Goal: Find specific page/section: Find specific page/section

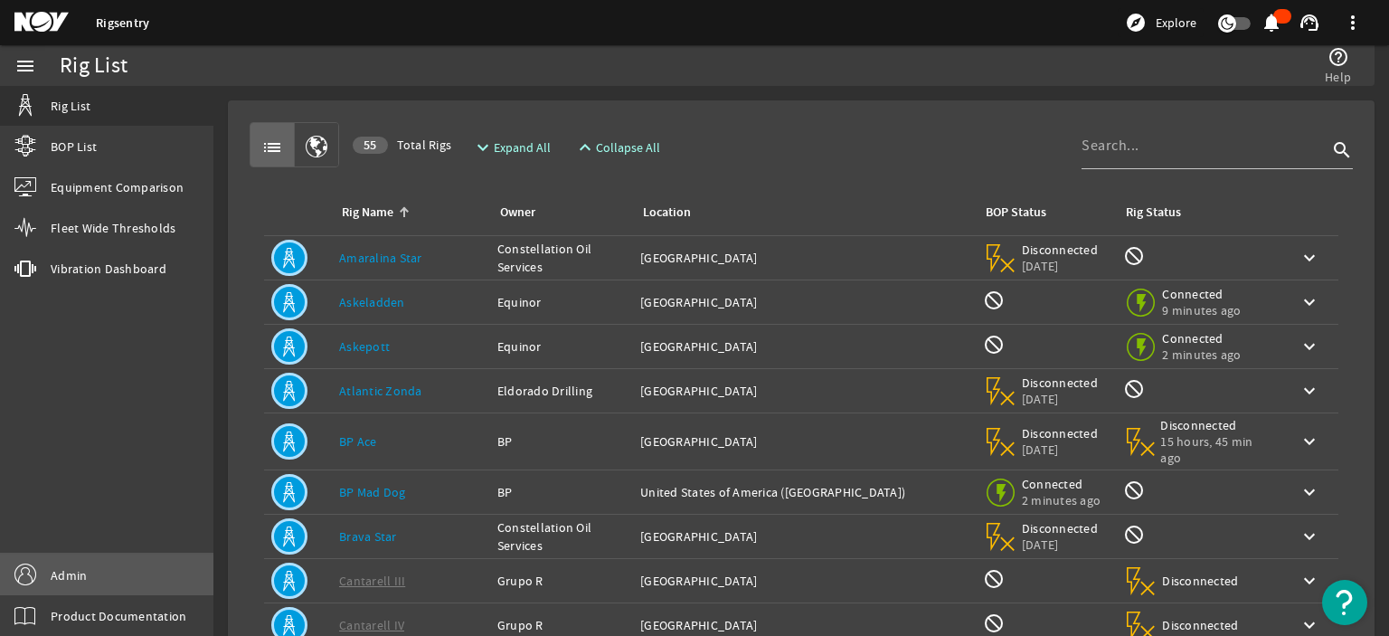
click at [72, 574] on span "Admin" at bounding box center [69, 575] width 36 height 18
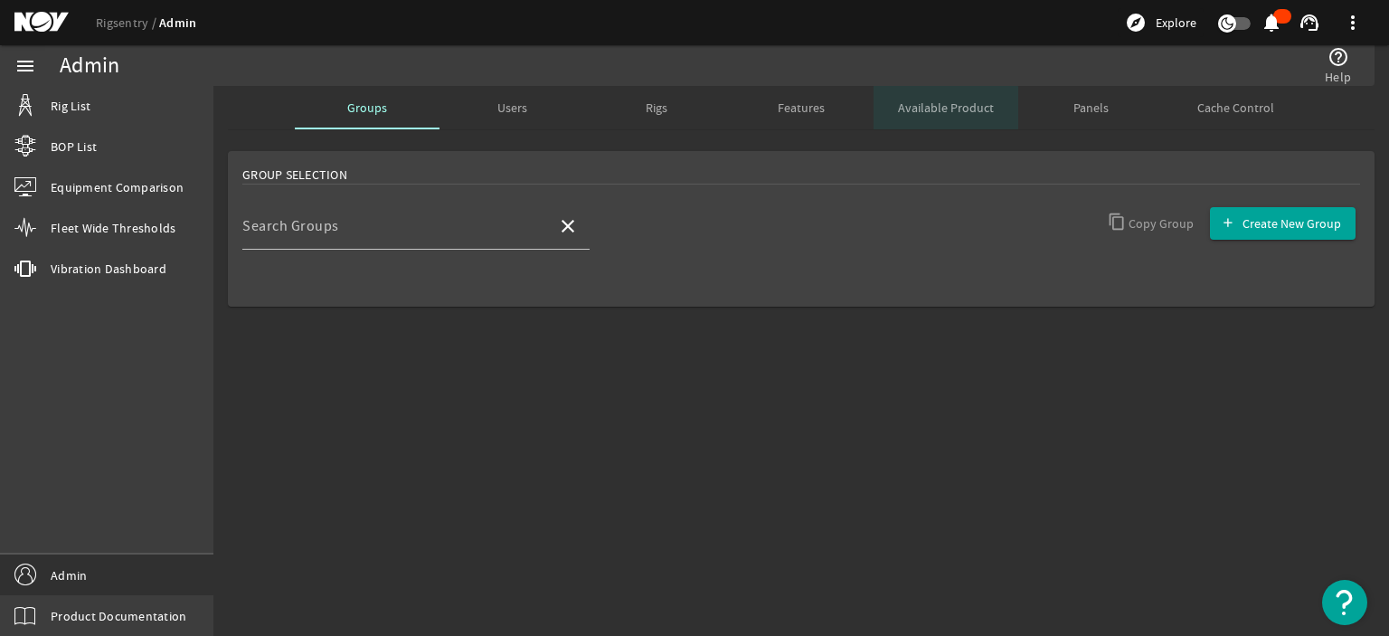
click at [931, 112] on span "Available Product" at bounding box center [946, 107] width 96 height 13
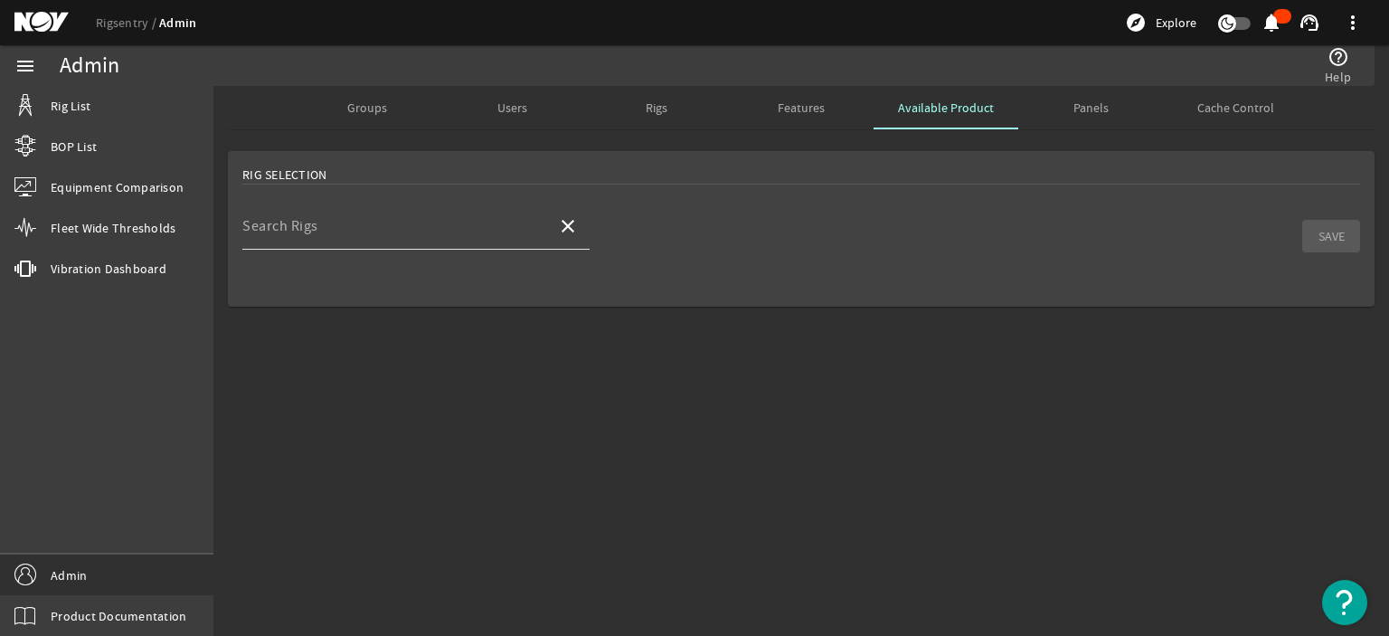
click at [404, 231] on input "Search Rigs" at bounding box center [392, 233] width 300 height 22
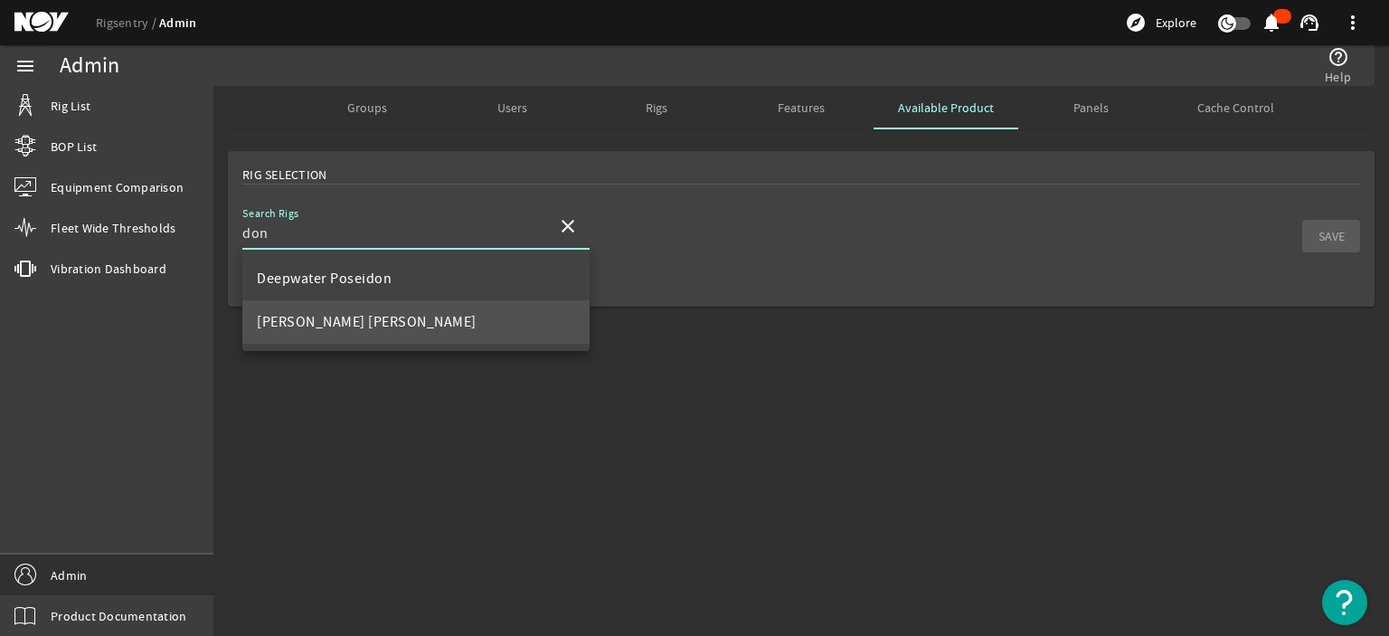
type input "don"
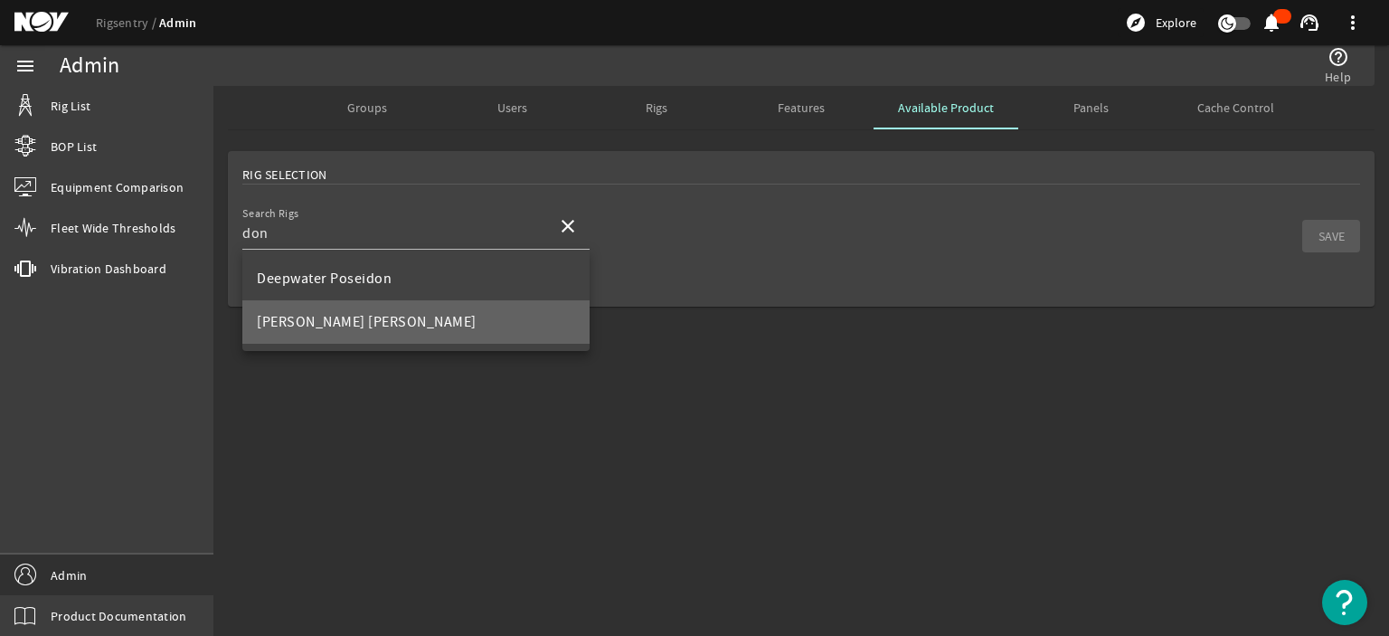
click at [354, 304] on mat-option "[PERSON_NAME] [PERSON_NAME]" at bounding box center [415, 321] width 347 height 43
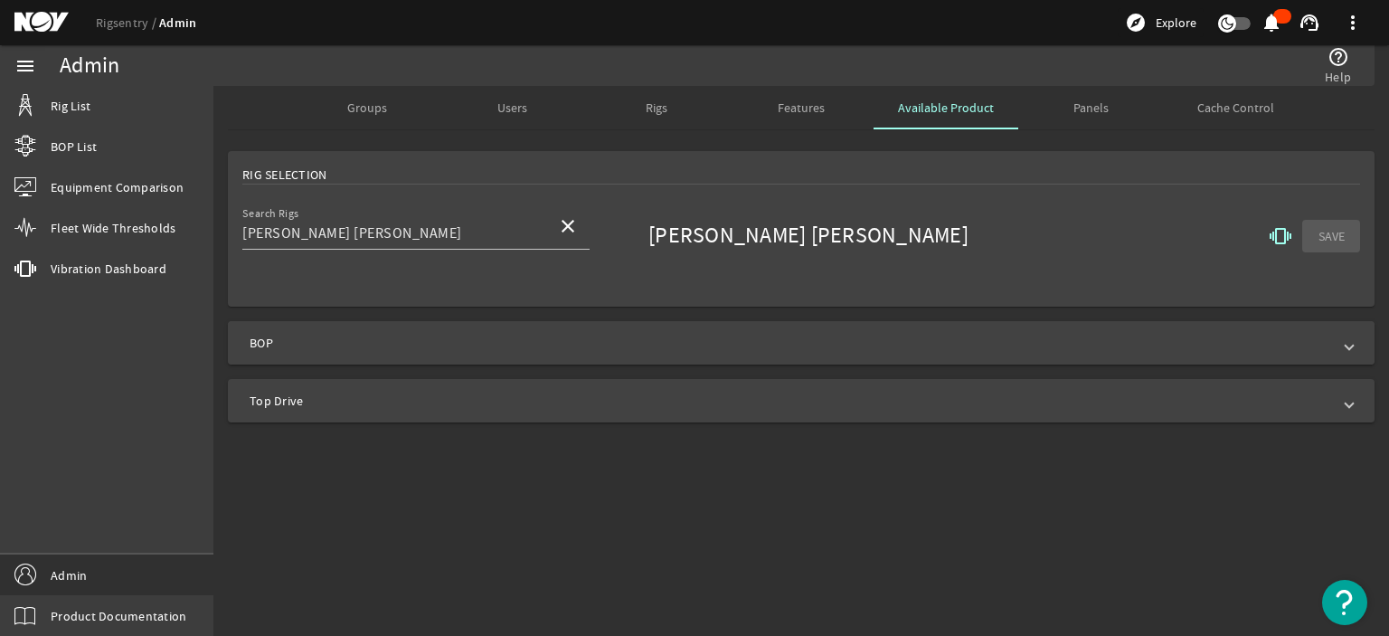
click at [580, 338] on span "BOP" at bounding box center [798, 343] width 1096 height 18
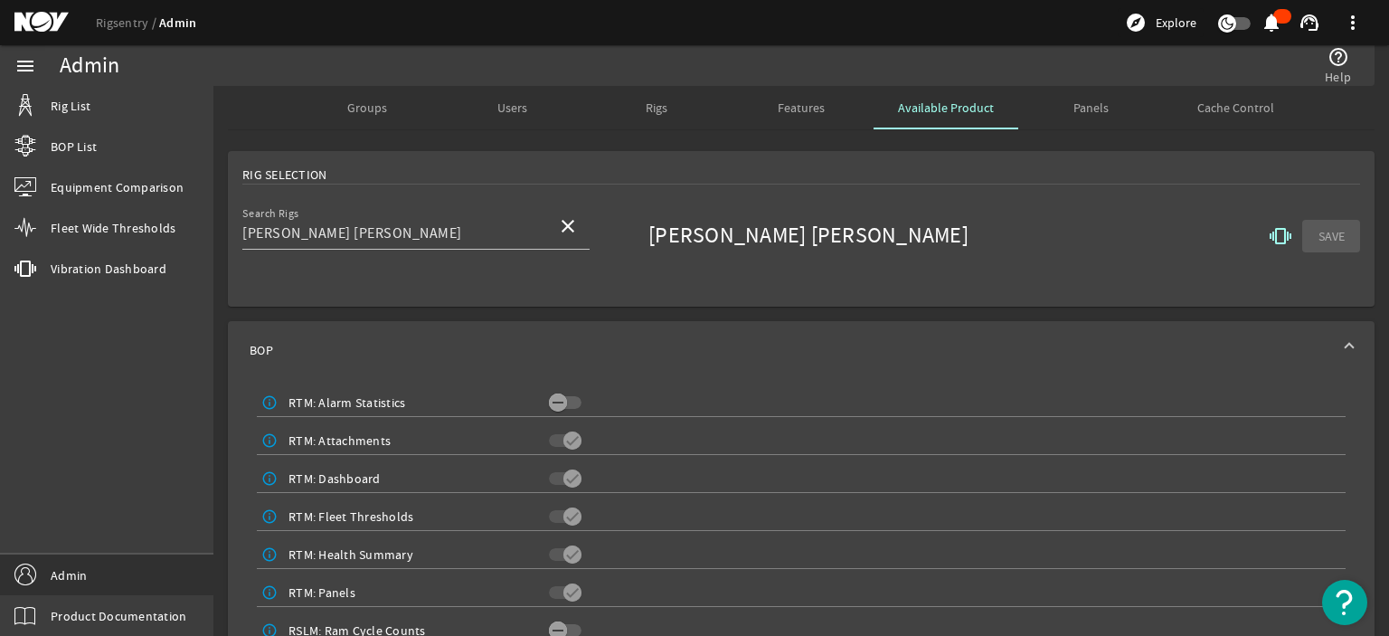
click at [363, 105] on span "Groups" at bounding box center [367, 107] width 40 height 13
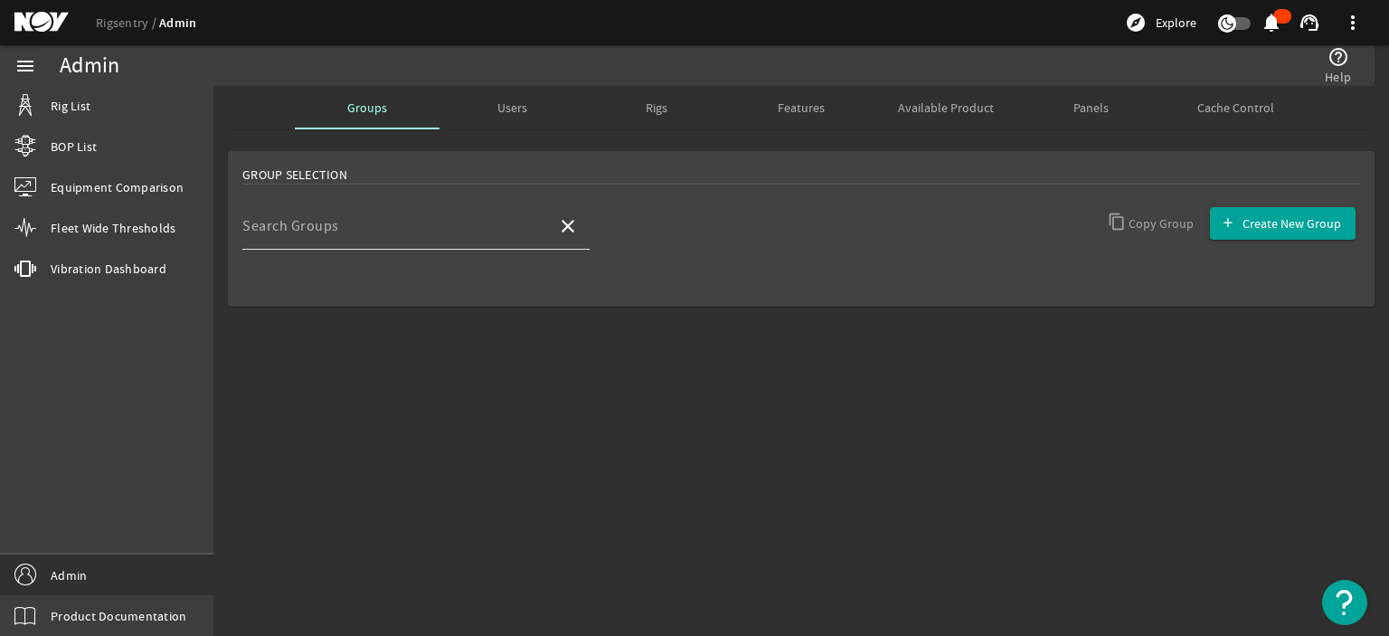
click at [314, 226] on mat-label "Search Groups" at bounding box center [290, 226] width 97 height 18
click at [314, 226] on input "Search Groups" at bounding box center [392, 233] width 300 height 22
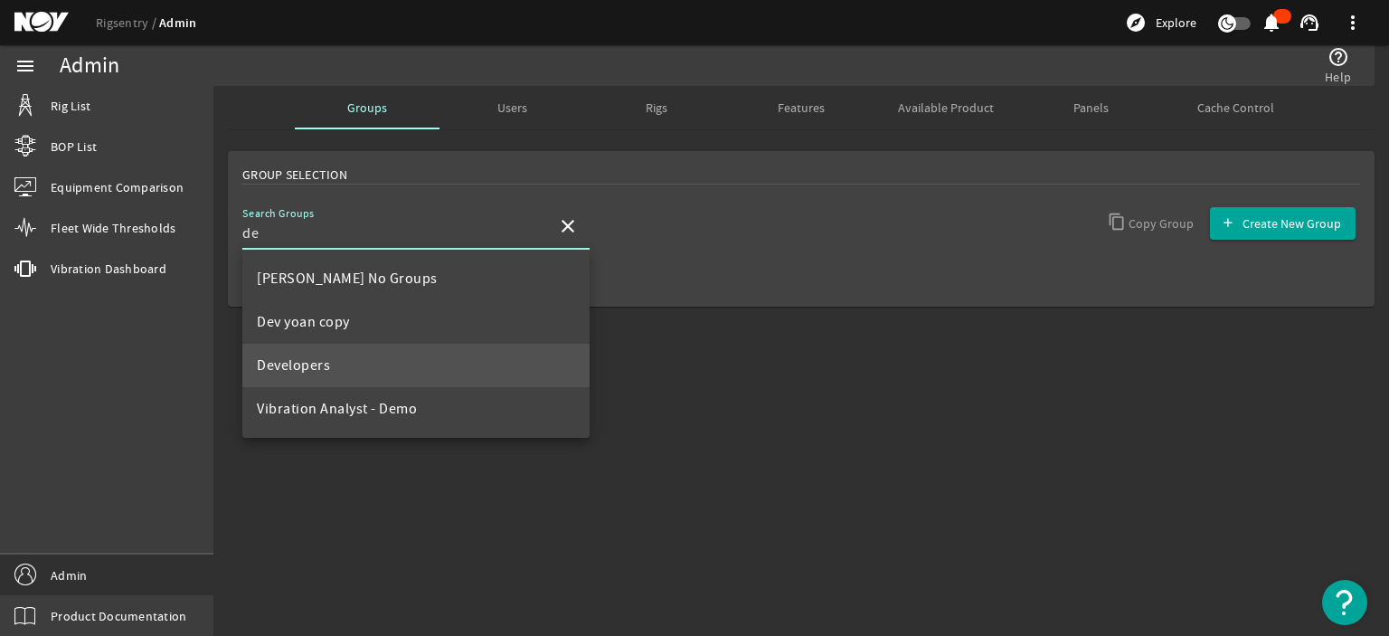
click at [307, 363] on span "Developers" at bounding box center [293, 365] width 73 height 18
type input "Developers"
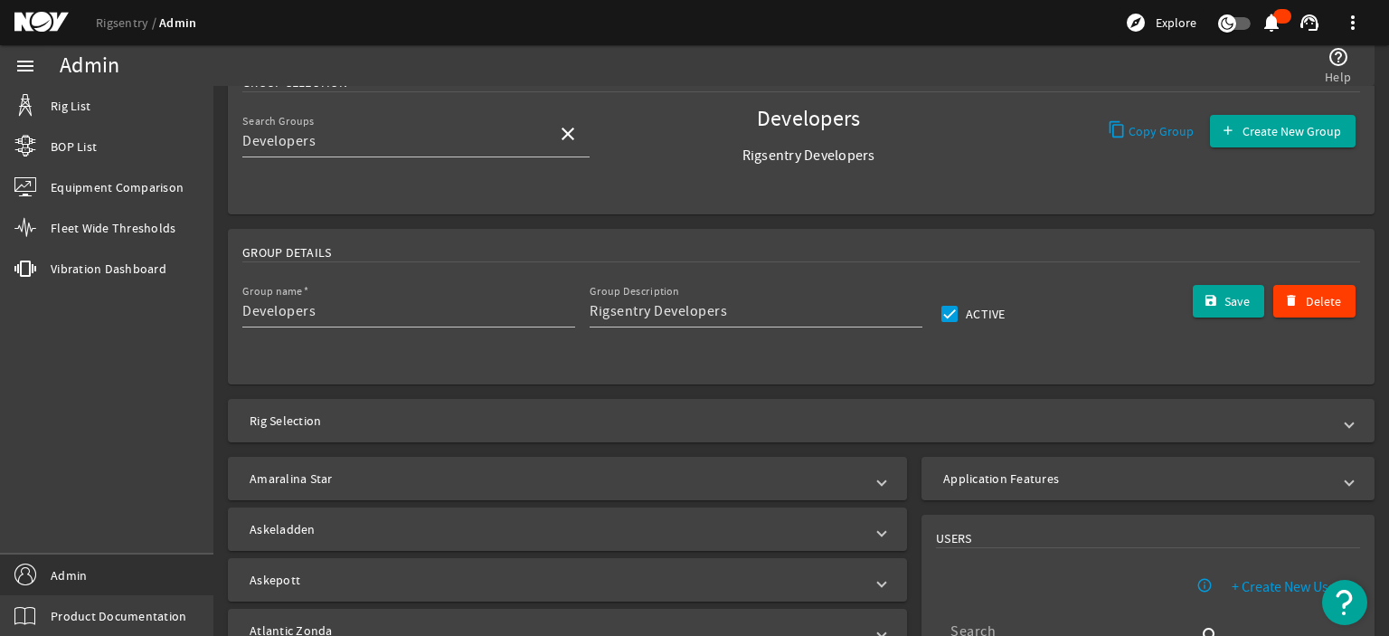
scroll to position [181, 0]
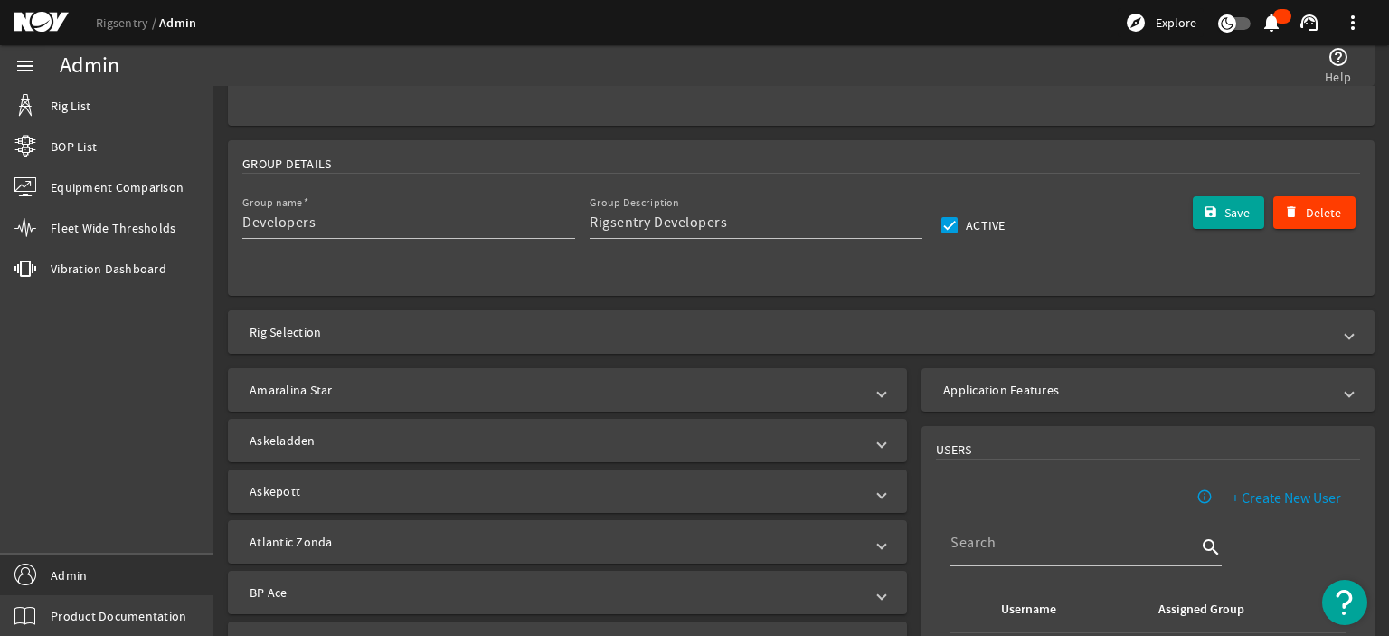
click at [430, 325] on mat-panel-title "Rig Selection" at bounding box center [790, 332] width 1081 height 18
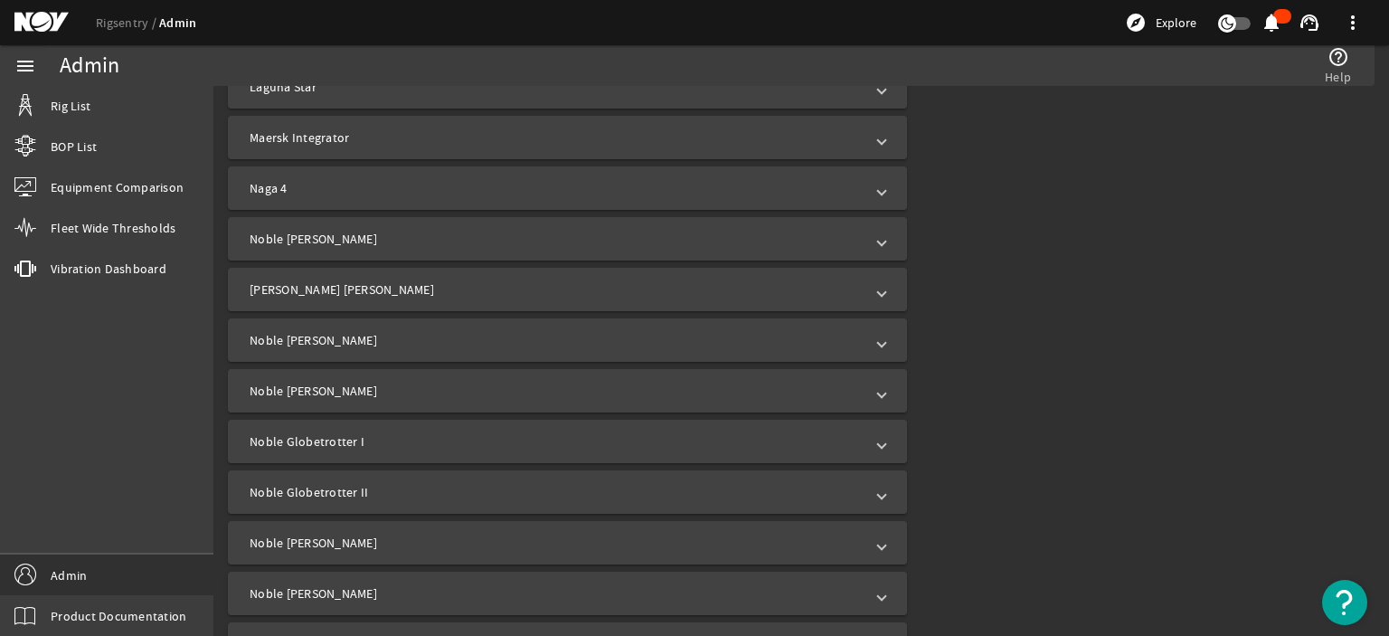
scroll to position [2532, 0]
click at [371, 285] on mat-panel-title "[PERSON_NAME] [PERSON_NAME]" at bounding box center [557, 287] width 614 height 18
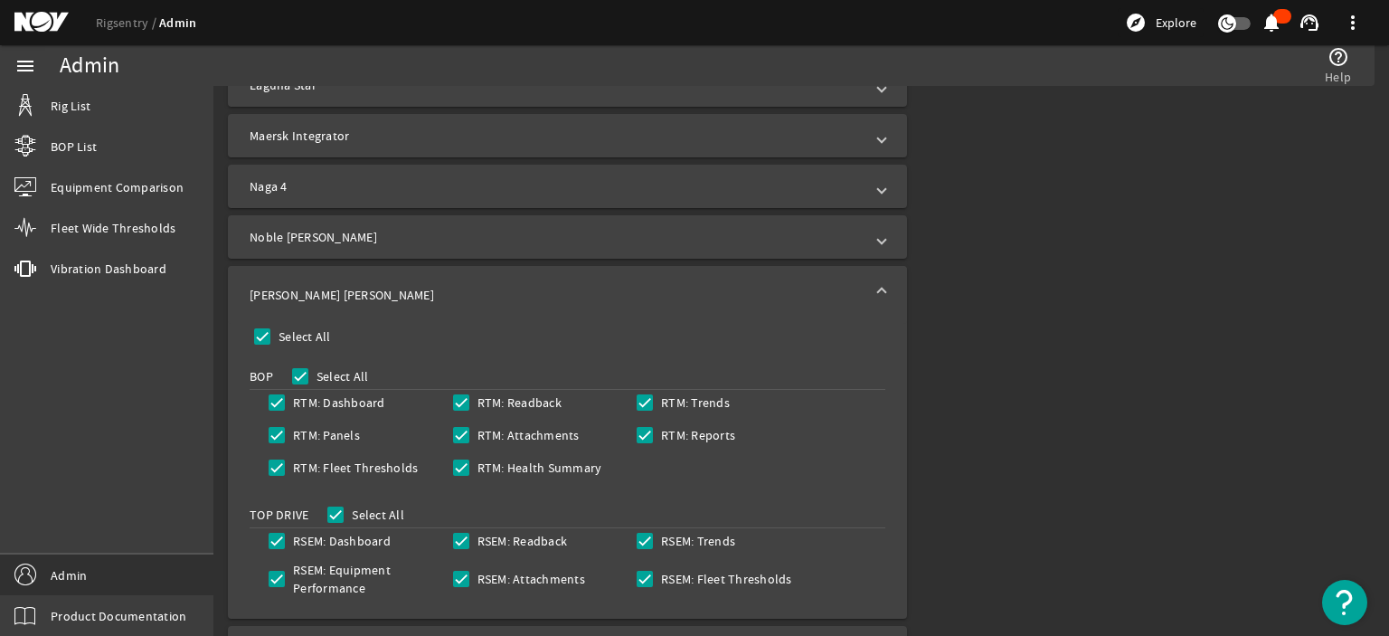
click at [844, 277] on mat-expansion-panel-header "[PERSON_NAME] [PERSON_NAME]" at bounding box center [567, 295] width 679 height 58
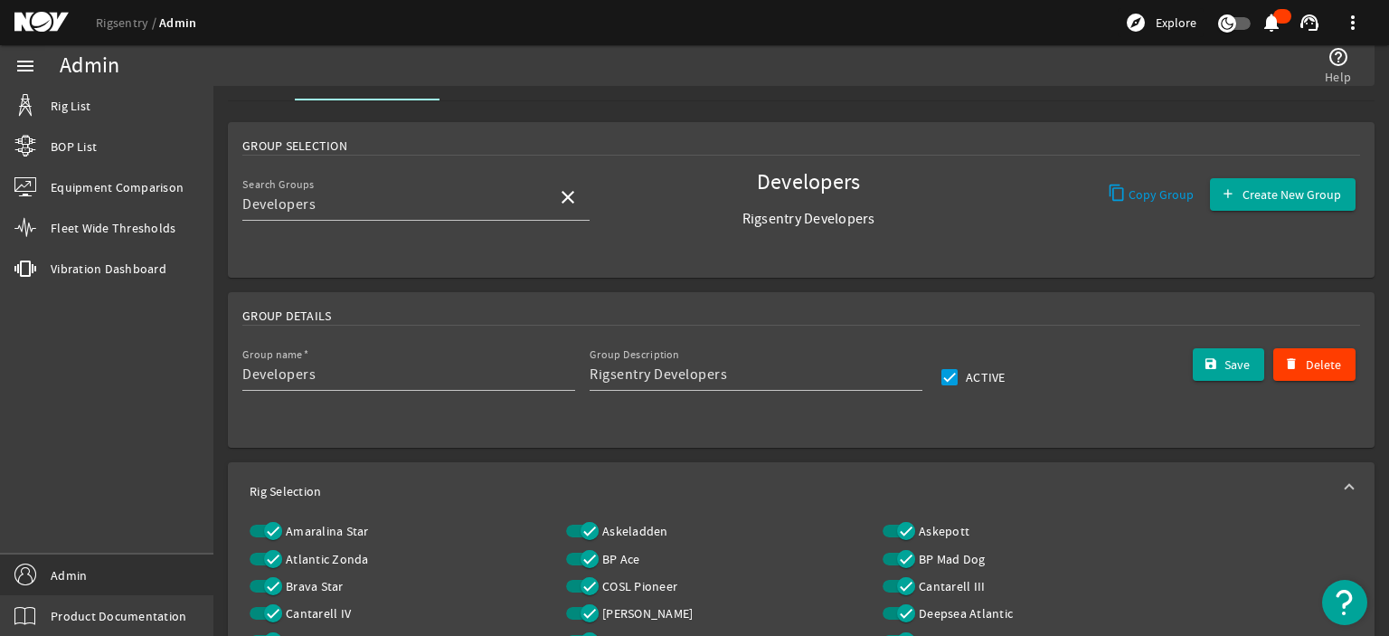
scroll to position [0, 0]
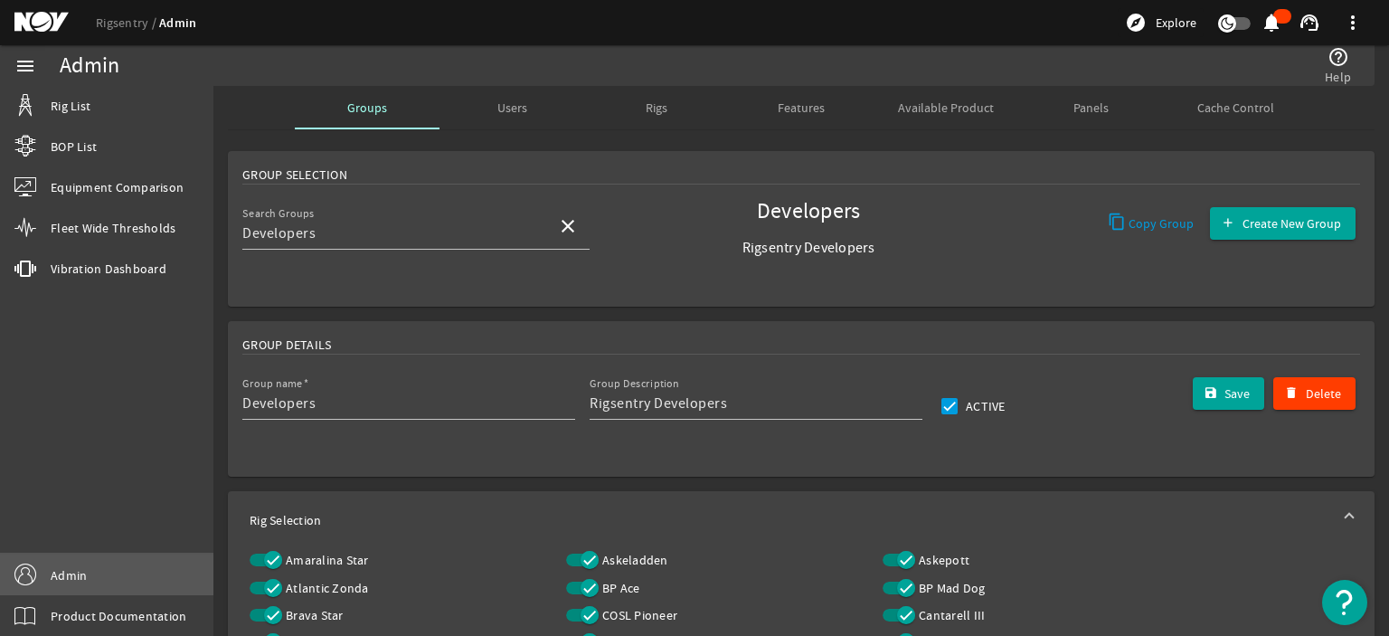
click at [61, 567] on span "Admin" at bounding box center [69, 575] width 36 height 18
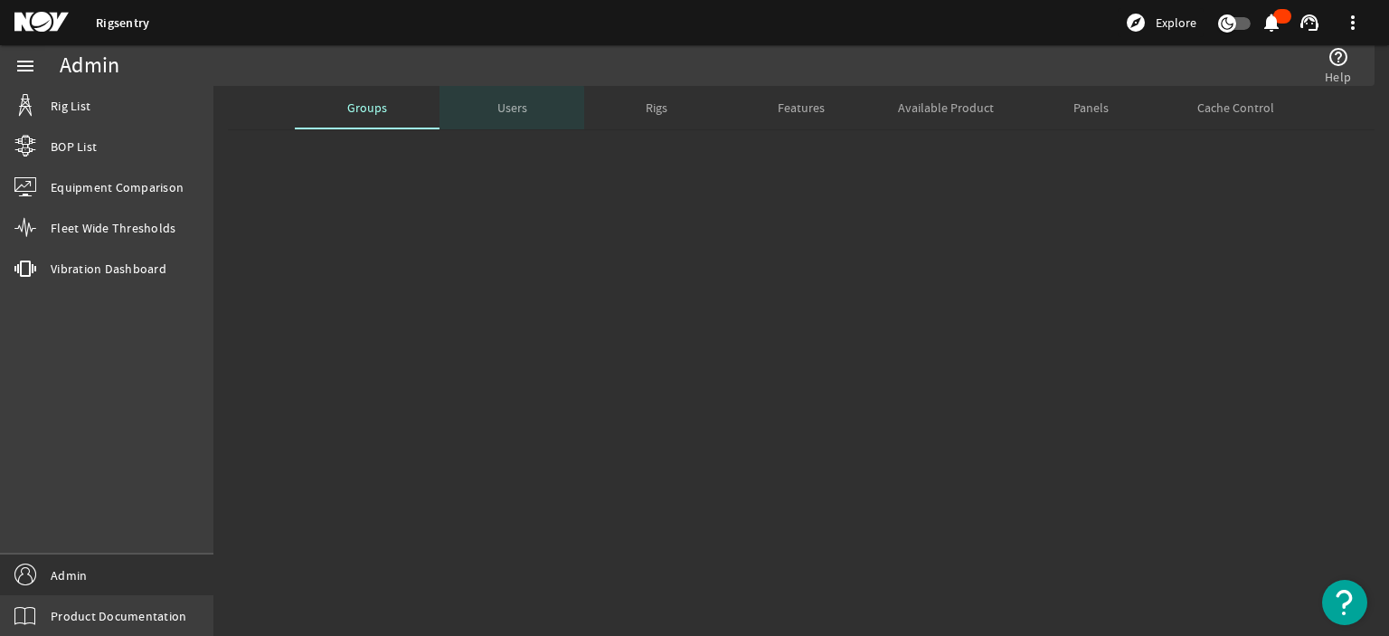
click at [501, 115] on span "Users" at bounding box center [512, 107] width 30 height 43
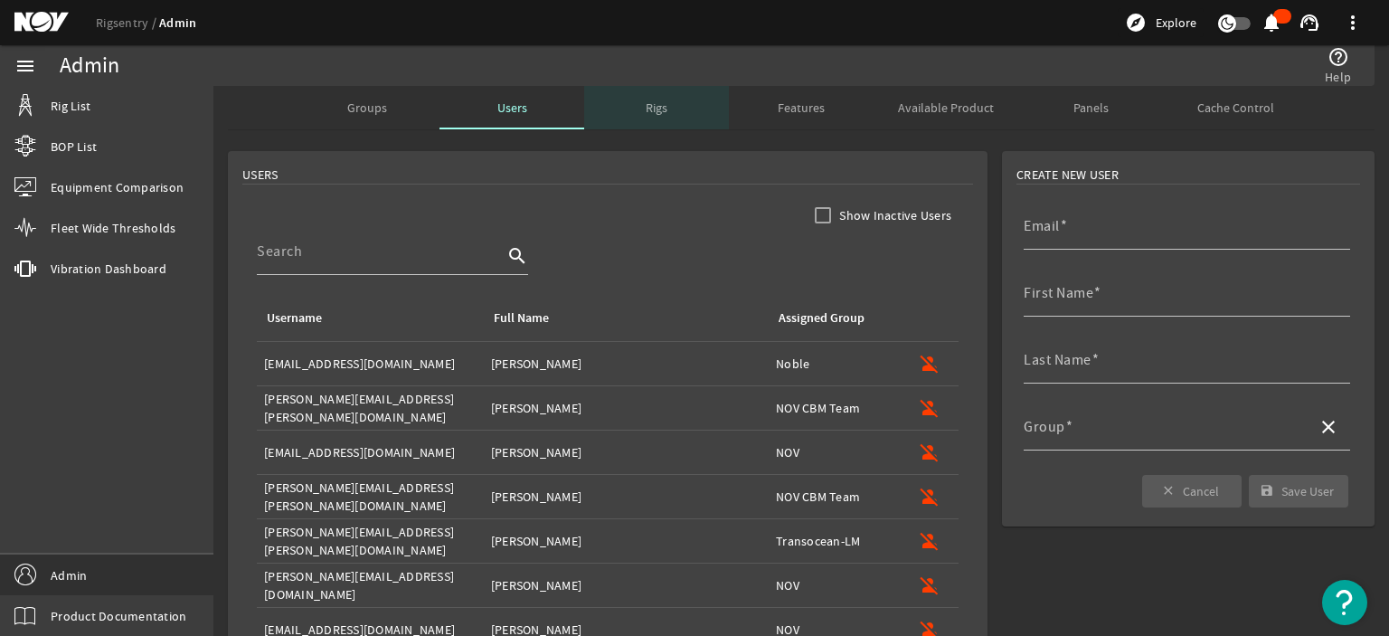
click at [650, 104] on span "Rigs" at bounding box center [657, 107] width 22 height 13
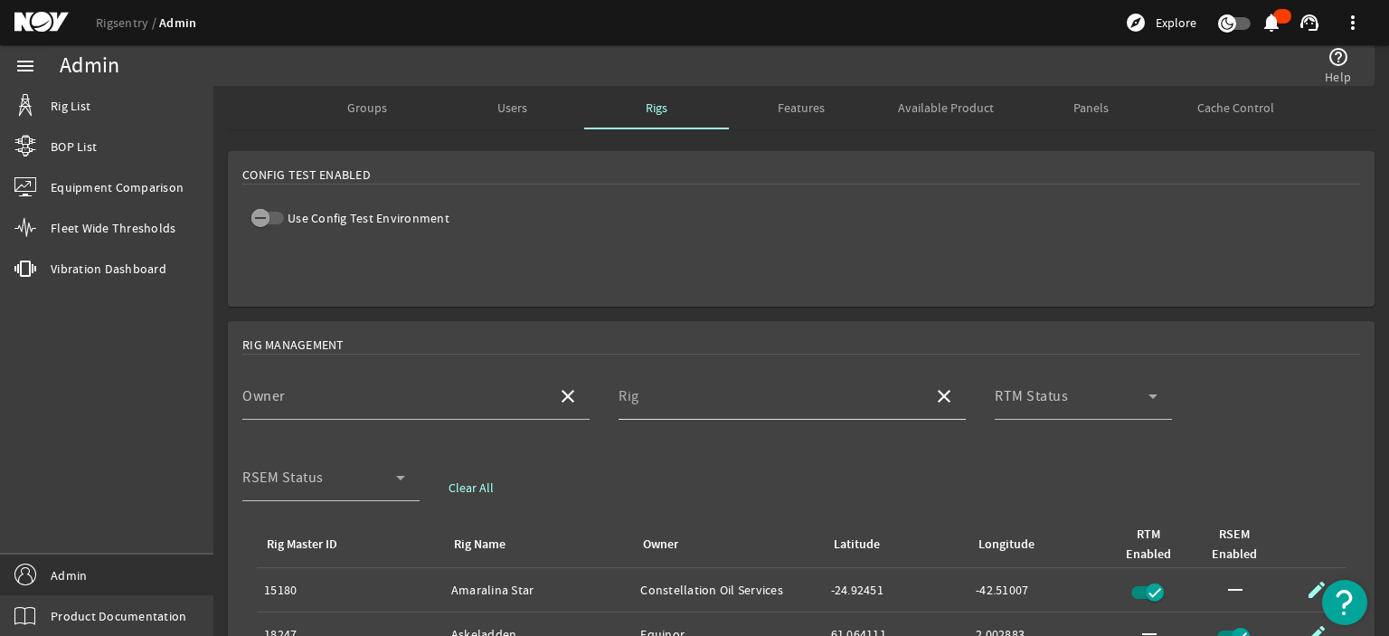
click at [669, 385] on div "Rig" at bounding box center [768, 395] width 300 height 47
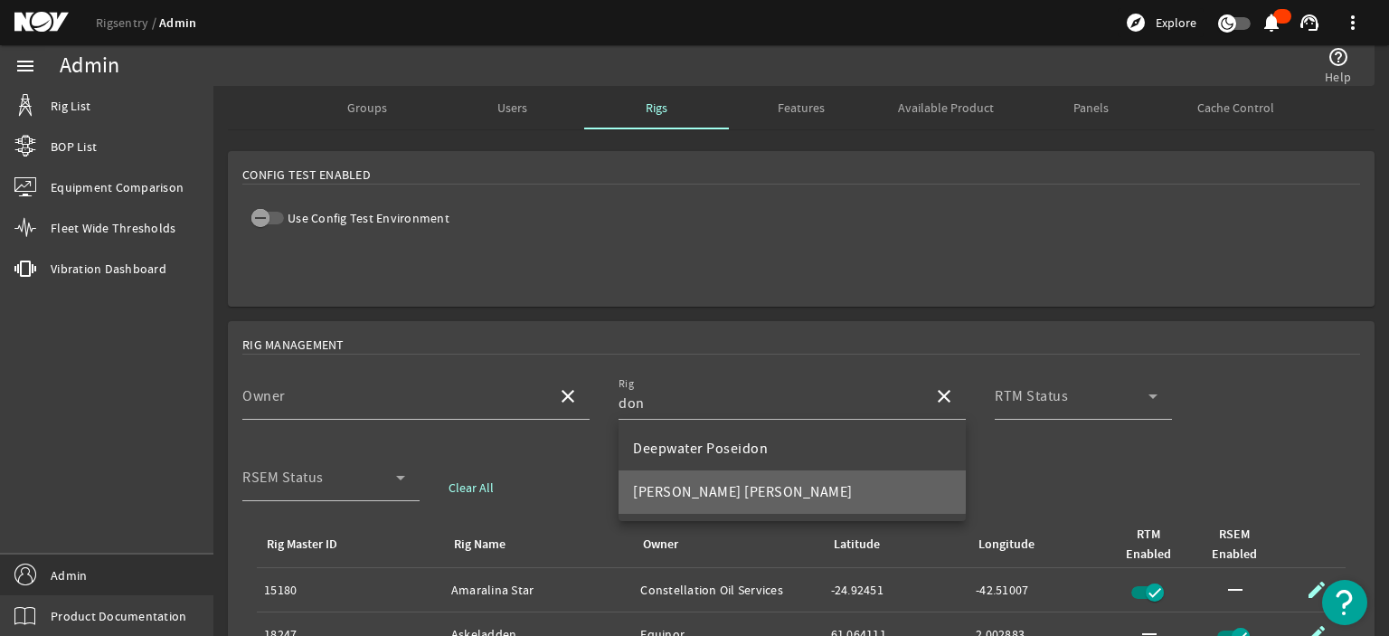
click at [738, 489] on span "[PERSON_NAME] [PERSON_NAME]" at bounding box center [743, 492] width 220 height 18
type input "[PERSON_NAME] [PERSON_NAME]"
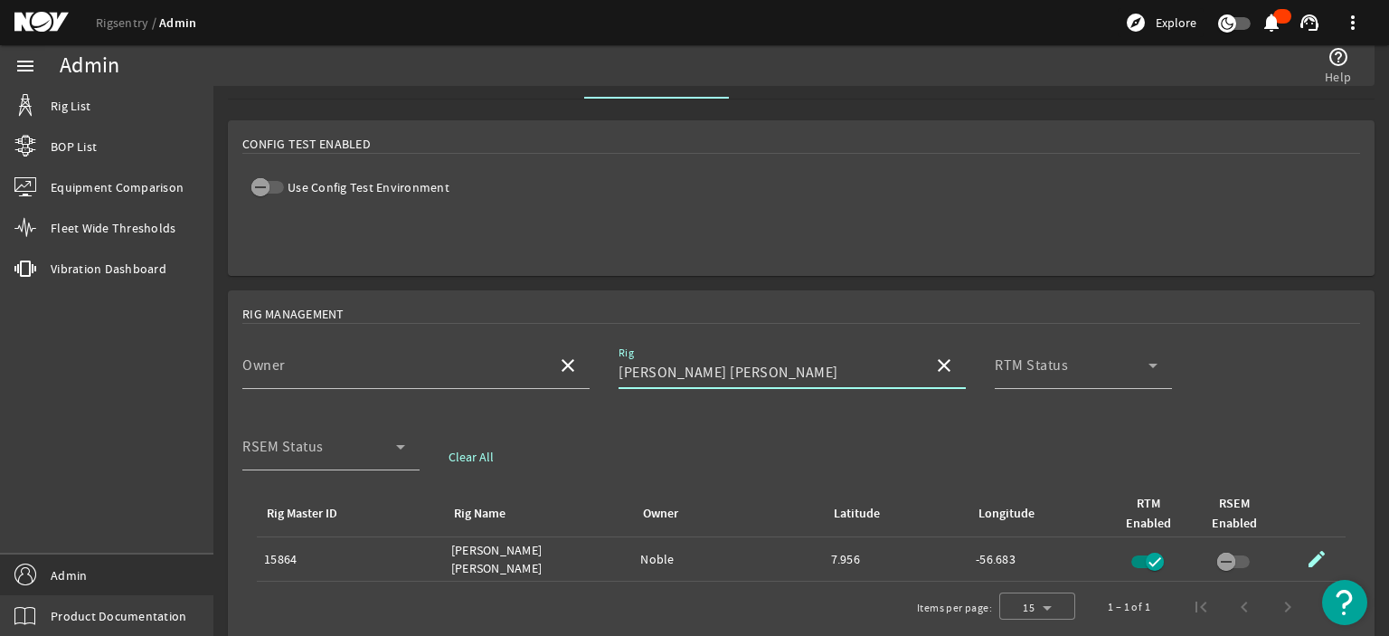
scroll to position [49, 0]
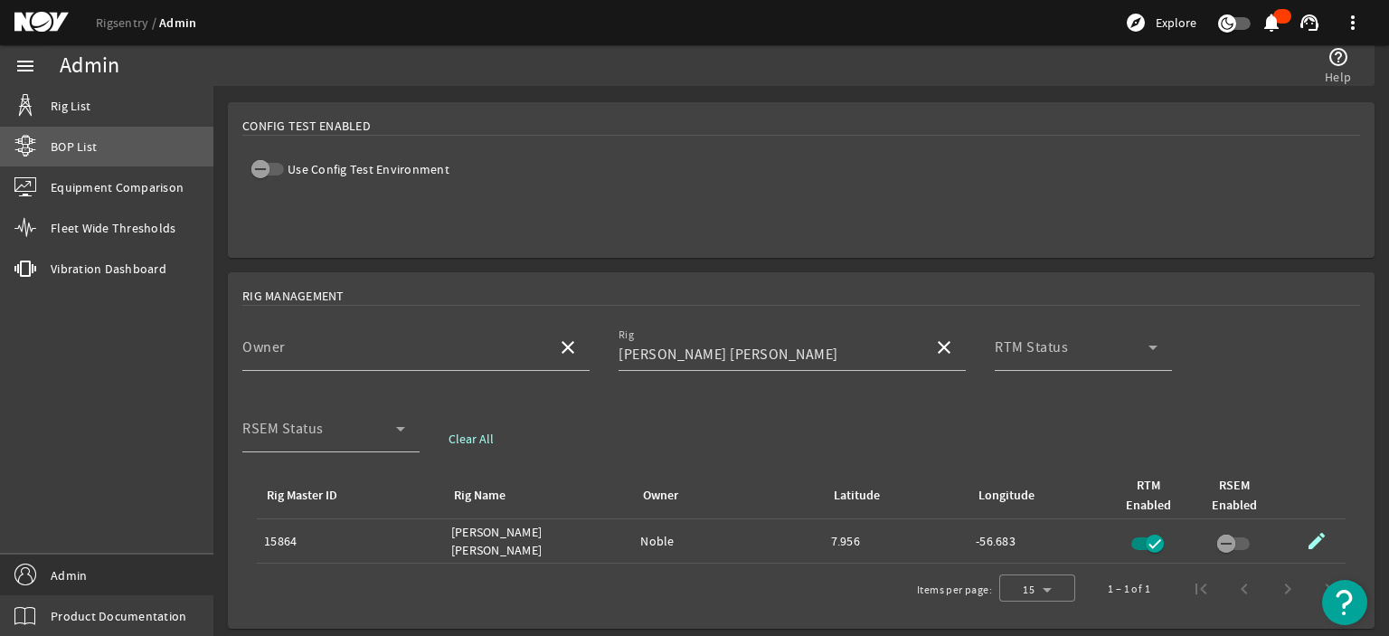
click at [72, 157] on link "BOP List" at bounding box center [106, 147] width 213 height 40
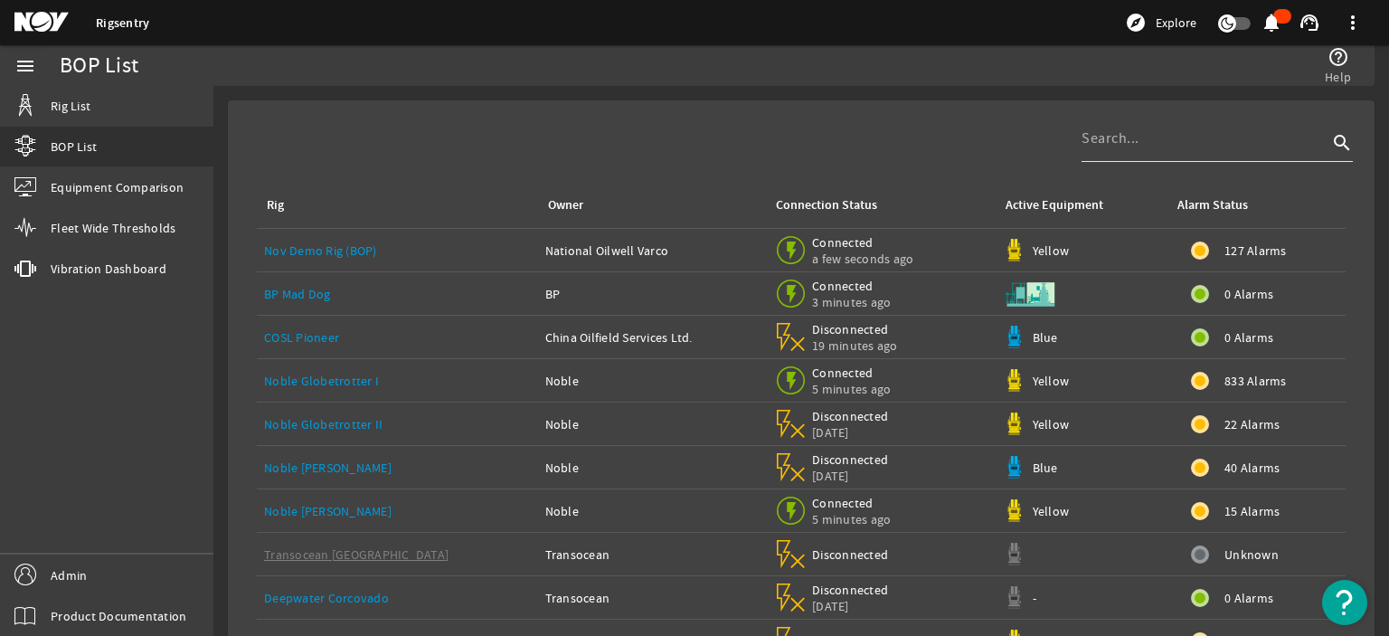
click at [1115, 150] on div at bounding box center [1204, 138] width 246 height 47
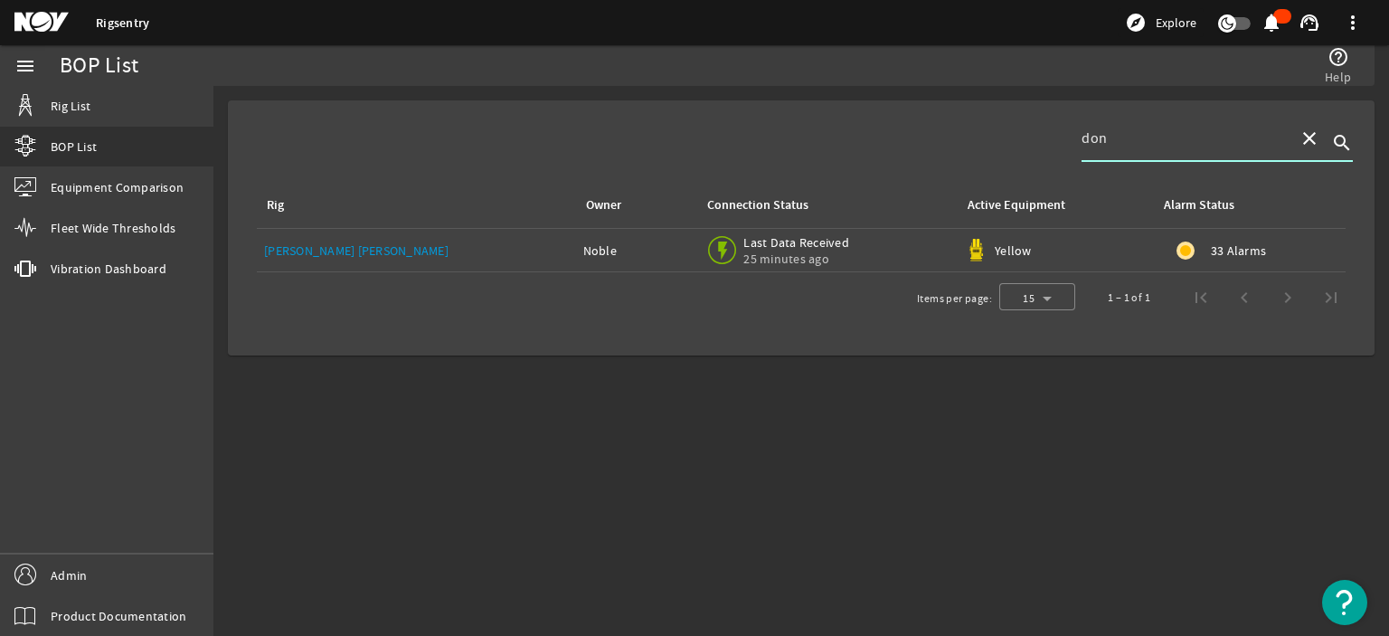
type input "don"
click at [336, 252] on link "[PERSON_NAME] [PERSON_NAME]" at bounding box center [356, 250] width 184 height 16
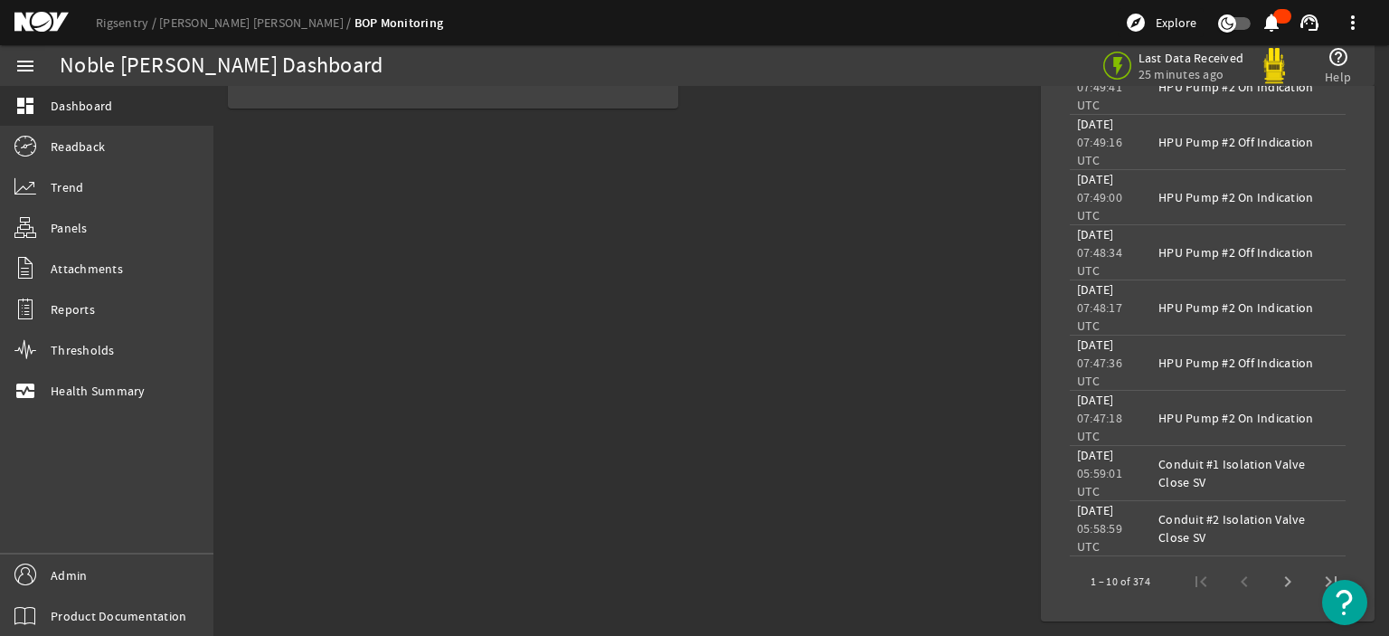
scroll to position [1078, 0]
